Goal: Find specific page/section: Find specific page/section

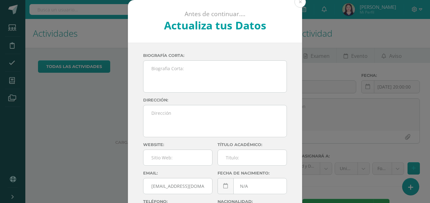
click at [14, 79] on div "Antes de continuar.... Actualiza tus Datos Del [PERSON_NAME] [PERSON_NAME] qq73…" at bounding box center [215, 119] width 425 height 239
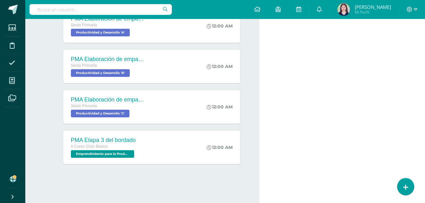
scroll to position [1398, 0]
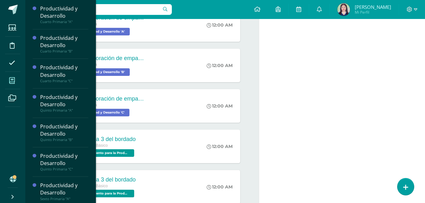
click at [13, 78] on icon at bounding box center [12, 81] width 6 height 6
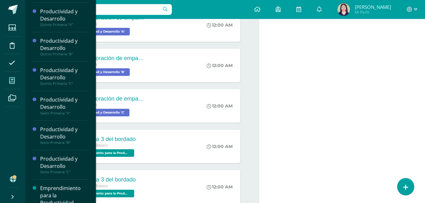
scroll to position [90, 0]
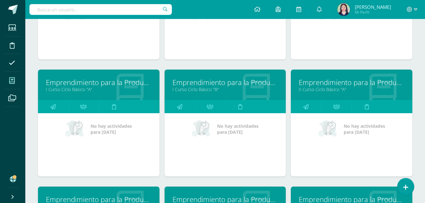
scroll to position [402, 0]
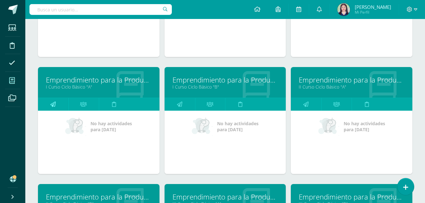
click at [54, 102] on icon at bounding box center [52, 104] width 5 height 12
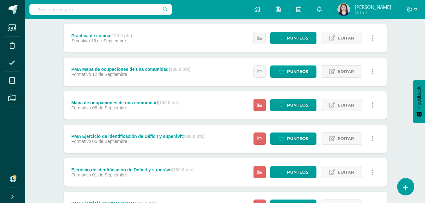
scroll to position [148, 0]
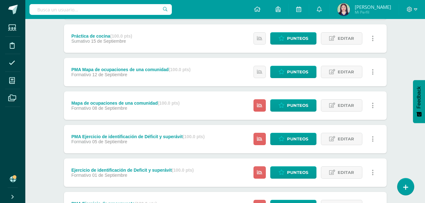
click at [152, 115] on div "Mapa de ocupaciones de una comunidad (100.0 pts) Formativo 08 de Septiembre" at bounding box center [125, 105] width 123 height 28
